Goal: Go to known website: Go to known website

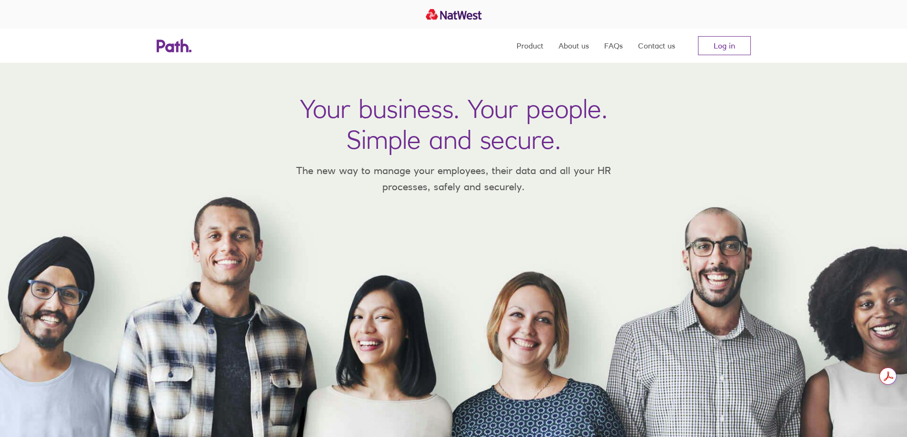
click at [729, 43] on link "Log in" at bounding box center [724, 45] width 53 height 19
click at [736, 50] on link "Log in" at bounding box center [724, 45] width 53 height 19
